Goal: Check status

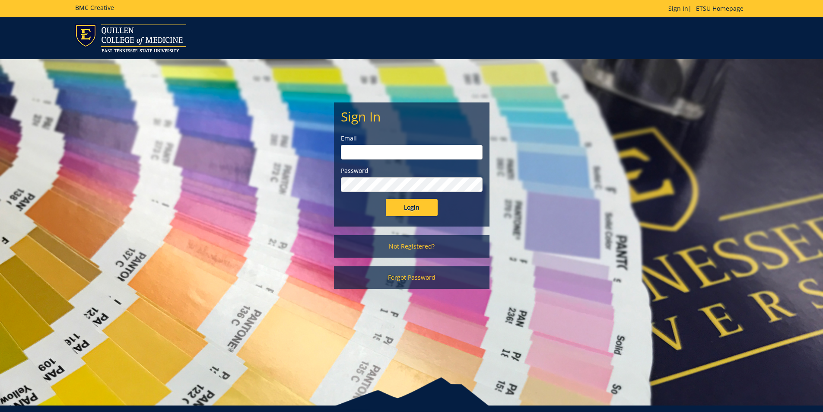
click at [382, 149] on input "email" at bounding box center [412, 152] width 142 height 15
type input "[PERSON_NAME][EMAIL_ADDRESS][DOMAIN_NAME]"
click at [386, 199] on input "Login" at bounding box center [412, 207] width 52 height 17
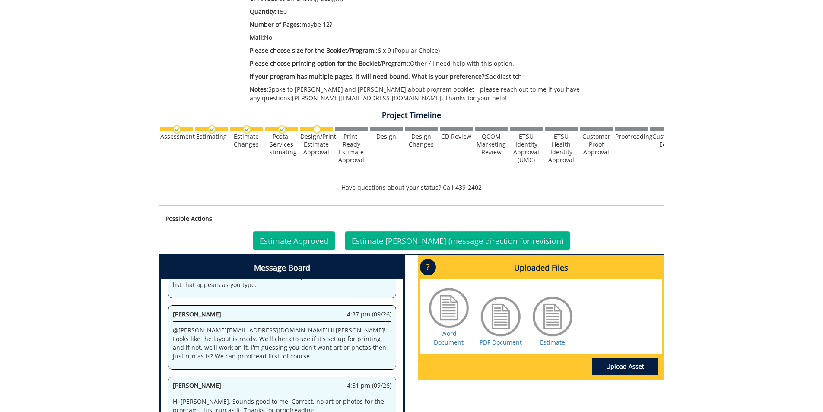
scroll to position [226, 0]
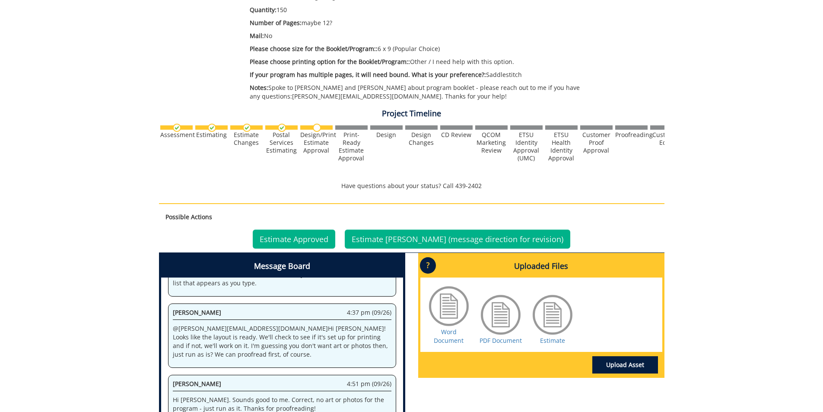
click at [551, 306] on div at bounding box center [552, 314] width 43 height 43
click at [556, 336] on link "Estimate" at bounding box center [552, 340] width 25 height 8
click at [297, 230] on link "Estimate Approved" at bounding box center [294, 239] width 83 height 19
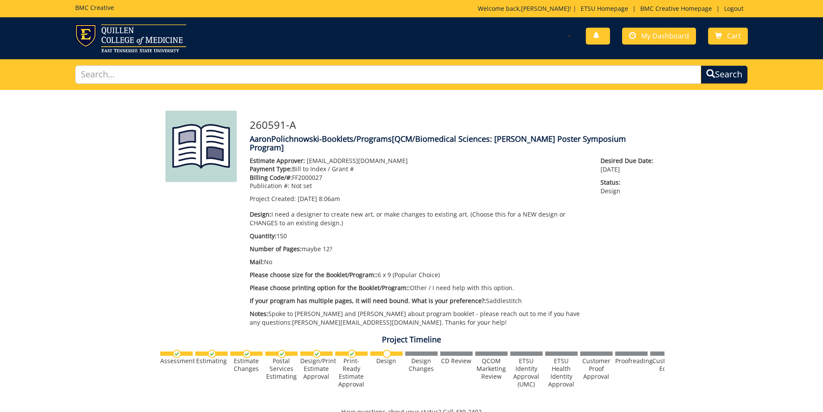
scroll to position [61, 0]
